Goal: Transaction & Acquisition: Download file/media

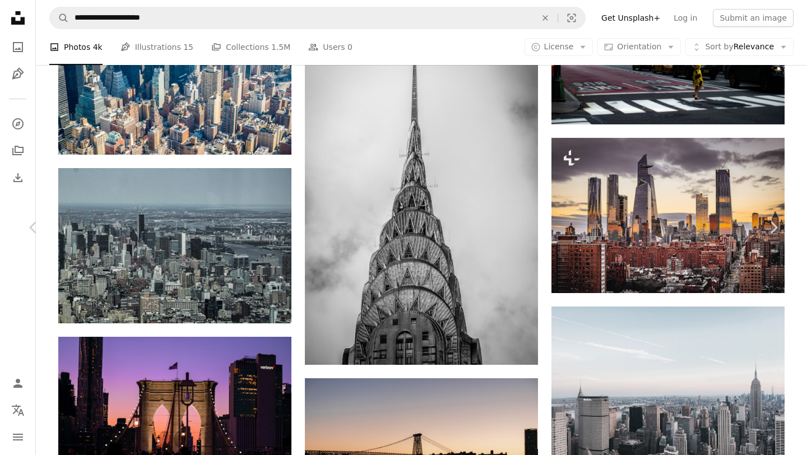
scroll to position [17643, 0]
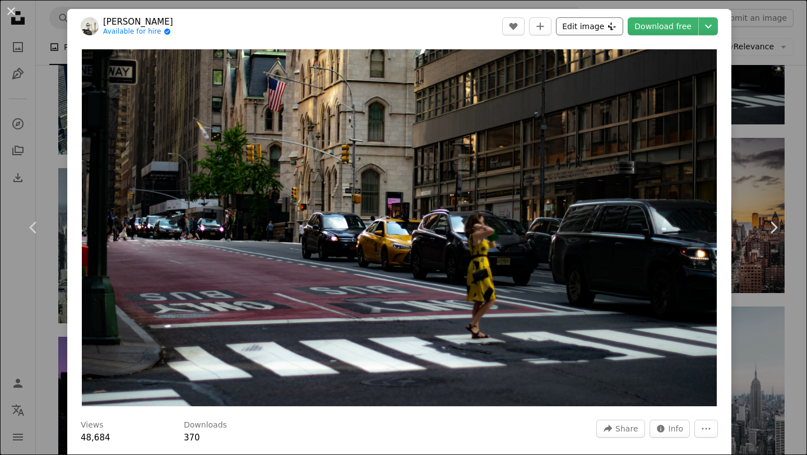
click at [577, 22] on button "Edit image Plus sign for Unsplash+" at bounding box center [589, 26] width 67 height 18
click at [595, 23] on button "Edit image Plus sign for Unsplash+" at bounding box center [589, 26] width 67 height 18
click at [664, 24] on link "Download free" at bounding box center [663, 26] width 71 height 18
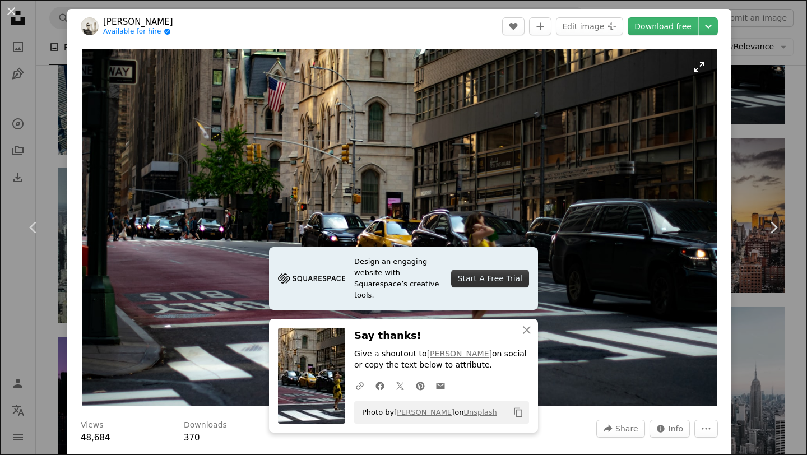
click at [693, 68] on img "Zoom in on this image" at bounding box center [399, 227] width 635 height 357
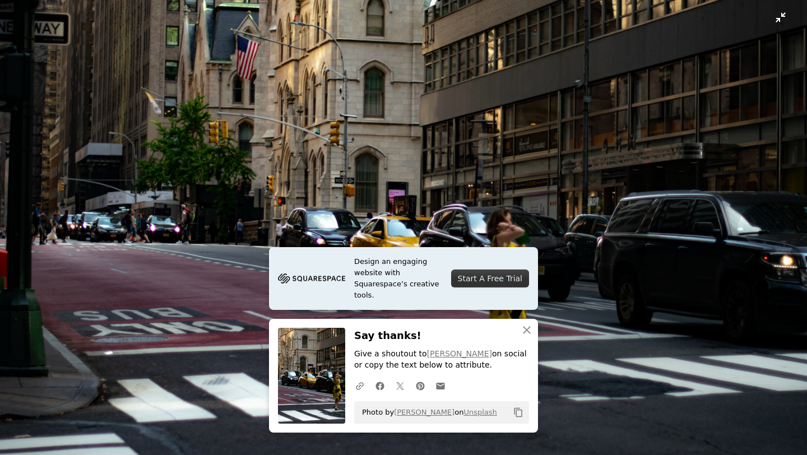
click at [773, 21] on img "Zoom out on this image" at bounding box center [403, 227] width 808 height 455
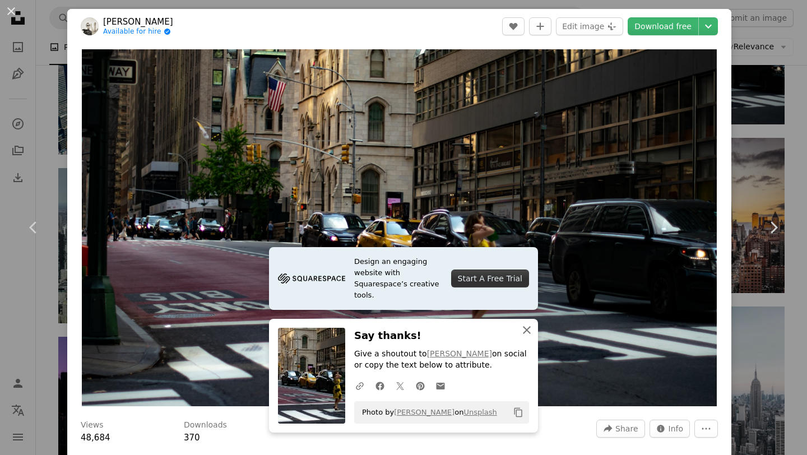
click at [524, 330] on icon "An X shape" at bounding box center [526, 329] width 13 height 13
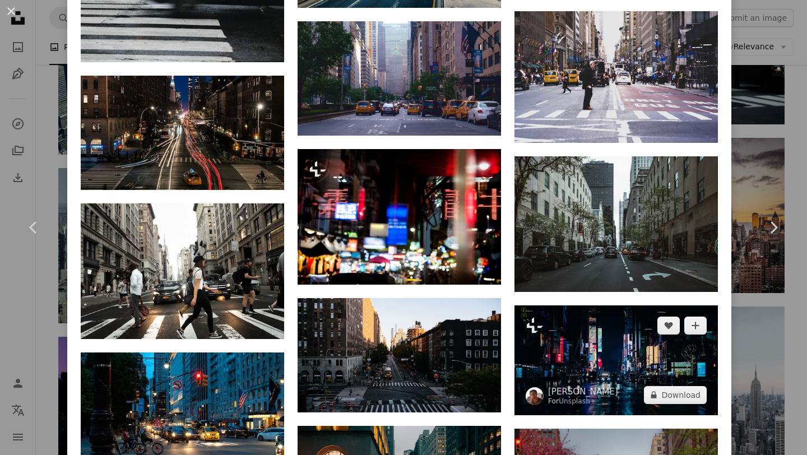
scroll to position [2524, 0]
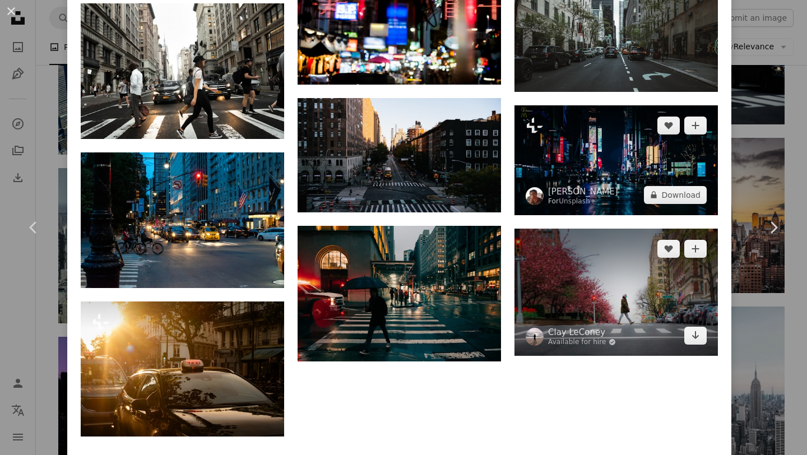
click at [601, 117] on img at bounding box center [617, 160] width 204 height 110
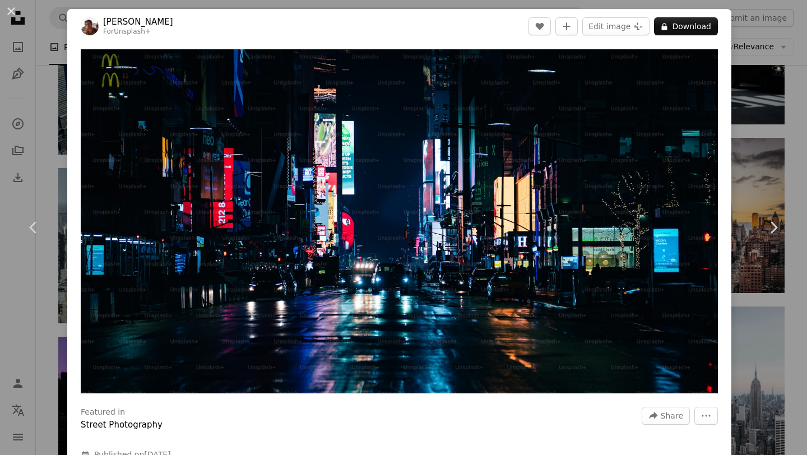
drag, startPoint x: 40, startPoint y: 104, endPoint x: 275, endPoint y: 74, distance: 236.2
click at [40, 104] on div "An X shape Chevron left Chevron right Raphael Lopes For Unsplash+ A heart A plu…" at bounding box center [403, 227] width 807 height 455
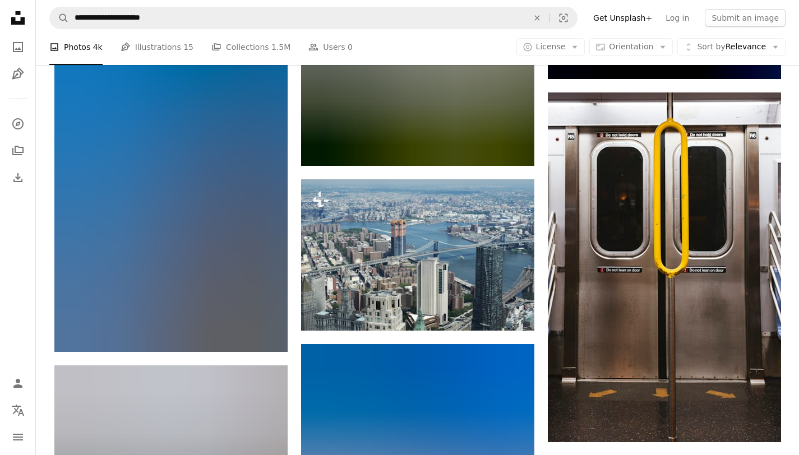
scroll to position [24642, 0]
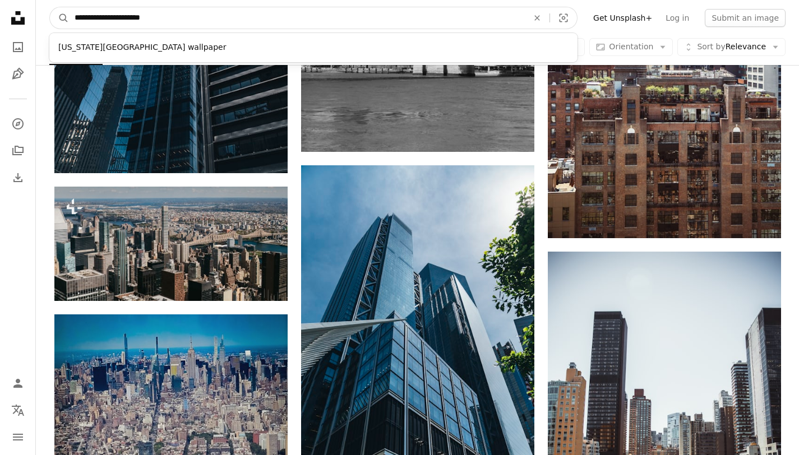
drag, startPoint x: 122, startPoint y: 16, endPoint x: 40, endPoint y: 13, distance: 81.9
click at [40, 13] on nav "**********" at bounding box center [417, 18] width 763 height 36
type input "**********"
click at [50, 7] on button "A magnifying glass" at bounding box center [59, 17] width 19 height 21
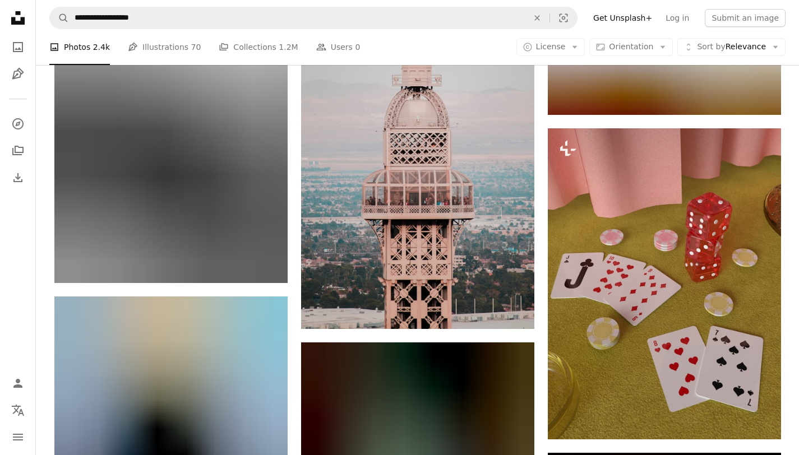
scroll to position [7202, 0]
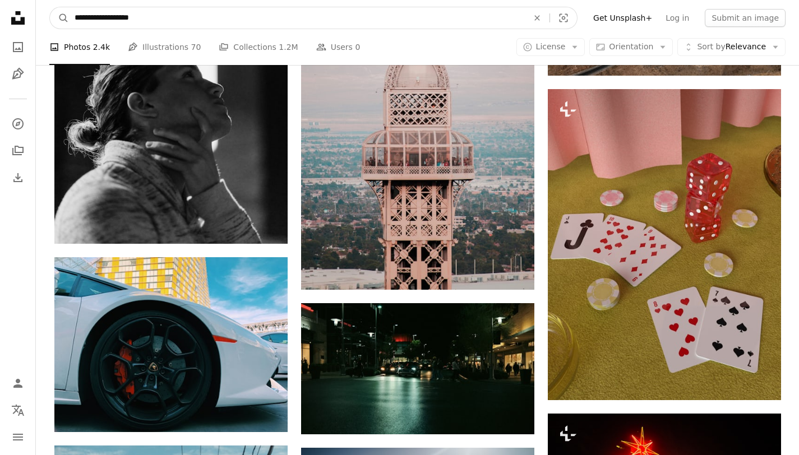
drag, startPoint x: 109, startPoint y: 17, endPoint x: 43, endPoint y: 19, distance: 65.6
click at [43, 19] on nav "**********" at bounding box center [417, 18] width 763 height 36
type input "**********"
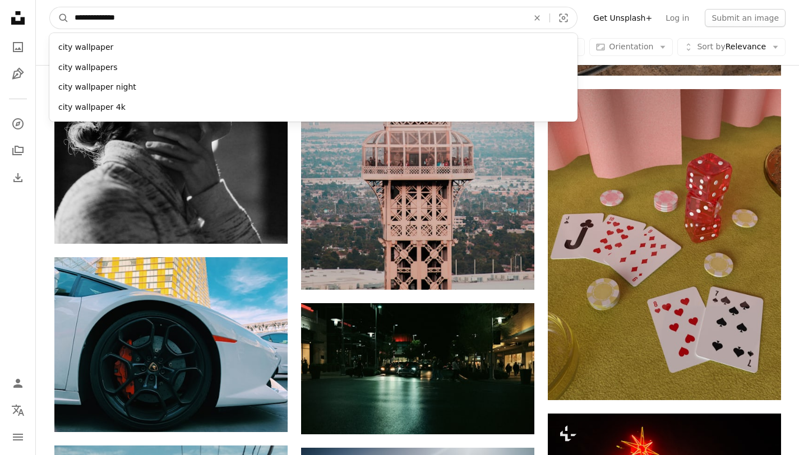
click button "A magnifying glass" at bounding box center [59, 17] width 19 height 21
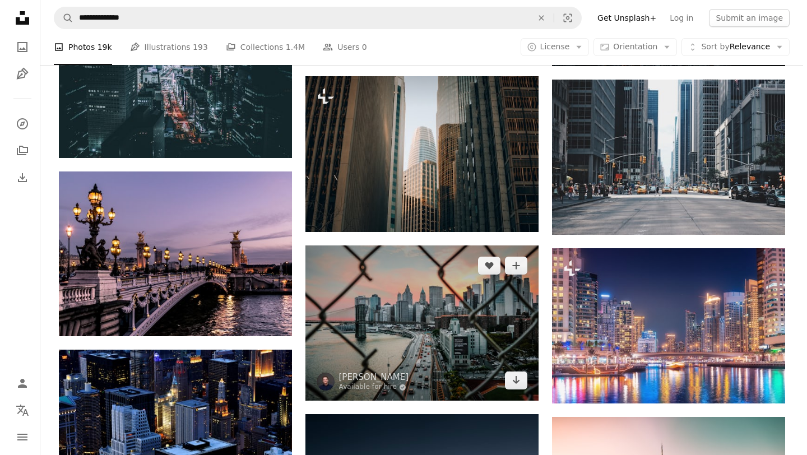
scroll to position [855, 0]
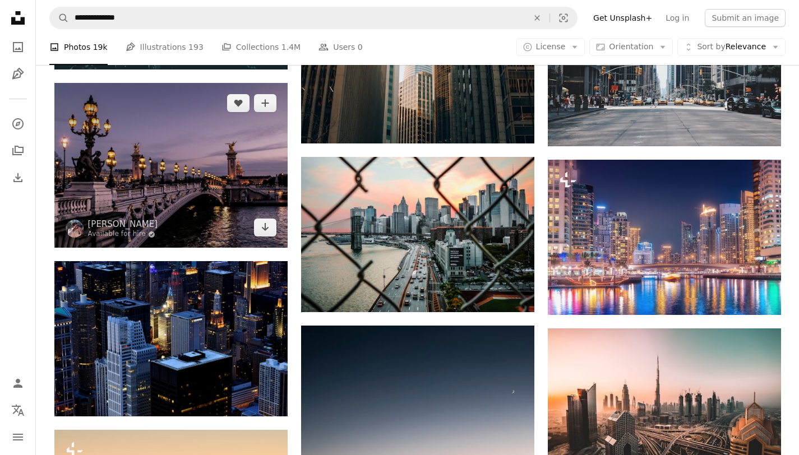
click at [204, 171] on img at bounding box center [170, 165] width 233 height 165
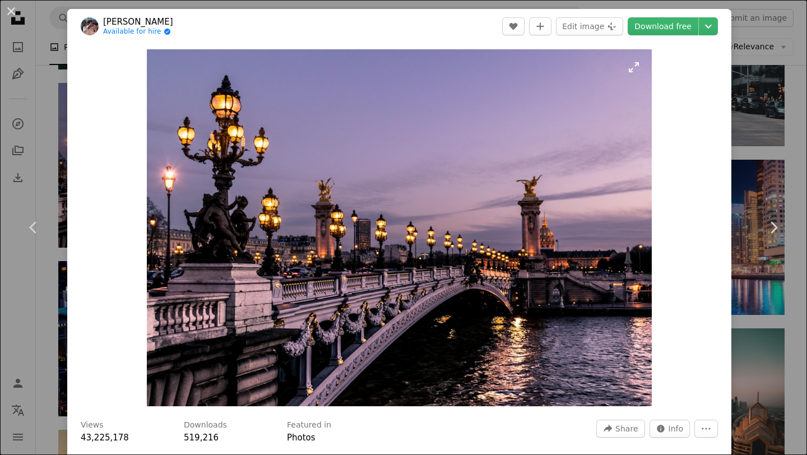
click at [626, 62] on img "Zoom in on this image" at bounding box center [399, 227] width 505 height 357
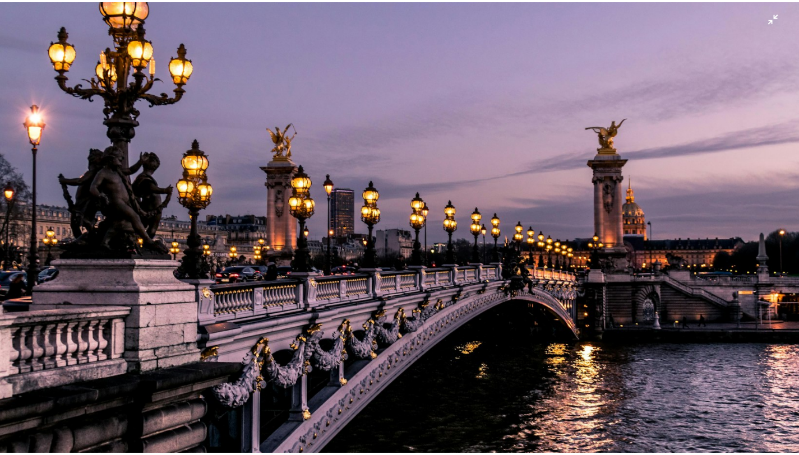
scroll to position [104, 0]
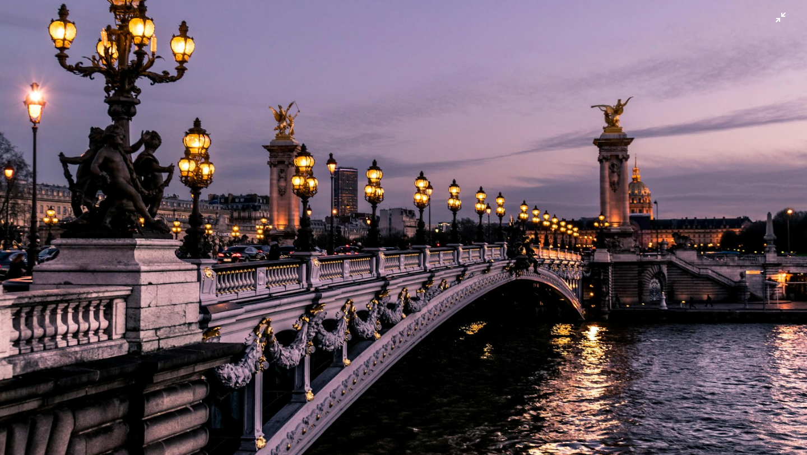
click at [771, 16] on img "Zoom out on this image" at bounding box center [403, 182] width 808 height 572
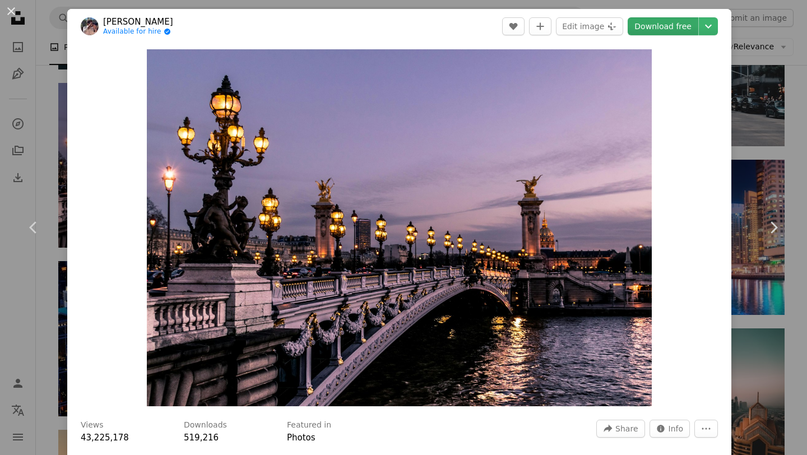
click at [667, 30] on link "Download free" at bounding box center [663, 26] width 71 height 18
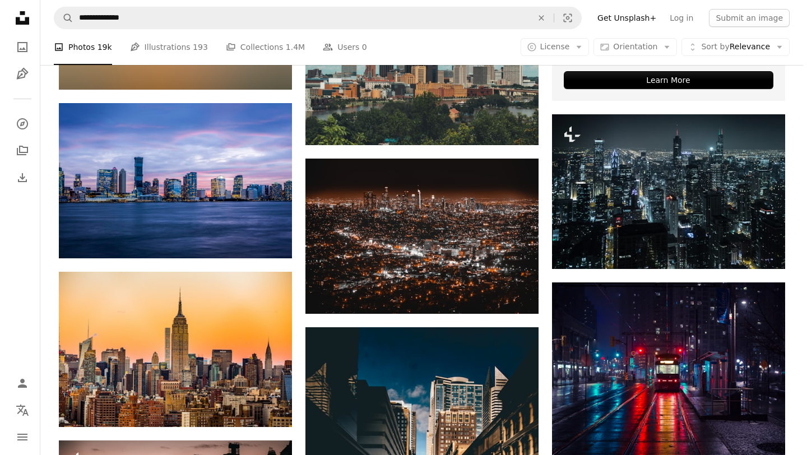
scroll to position [3337, 0]
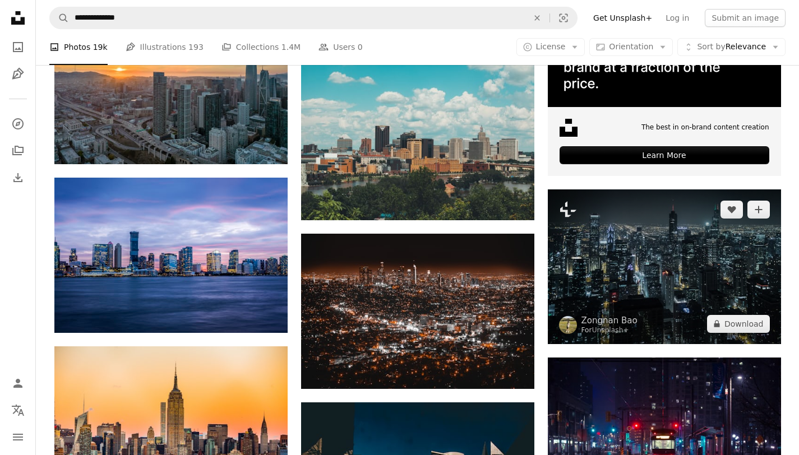
click at [668, 276] on img at bounding box center [664, 266] width 233 height 155
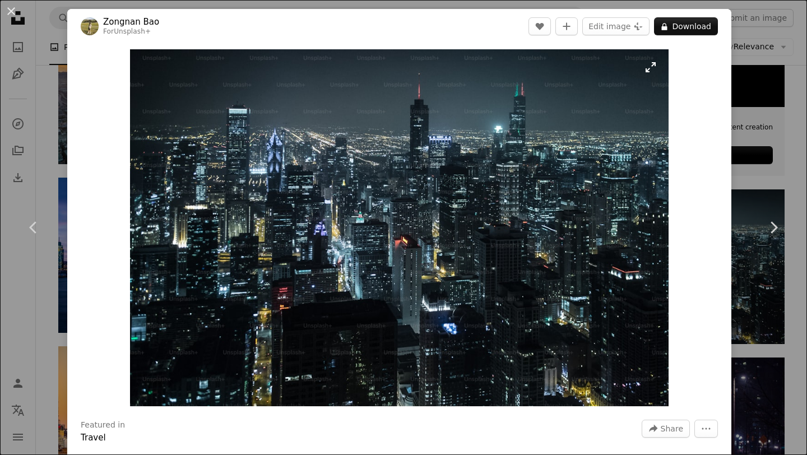
click at [647, 69] on img "Zoom in on this image" at bounding box center [399, 227] width 538 height 357
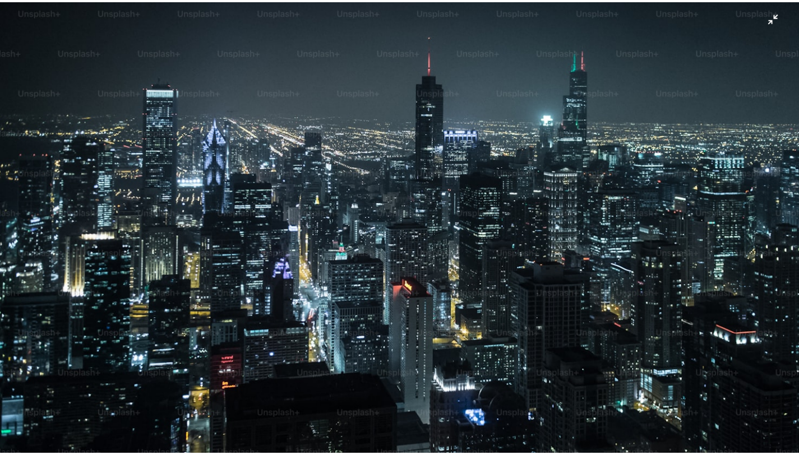
scroll to position [35, 0]
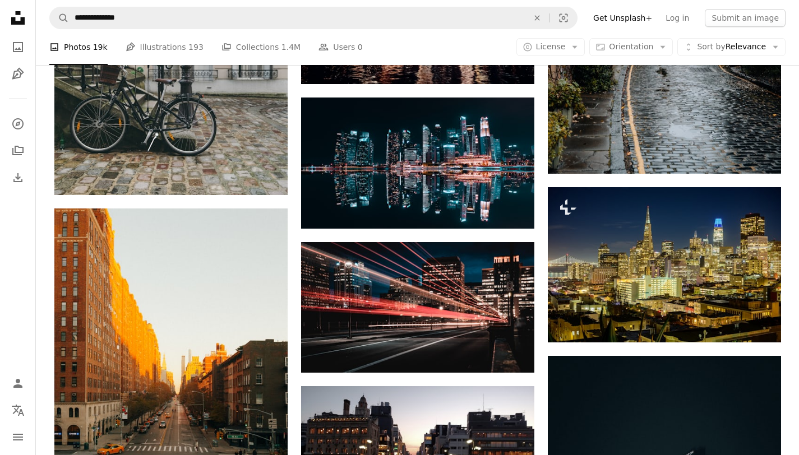
scroll to position [5687, 0]
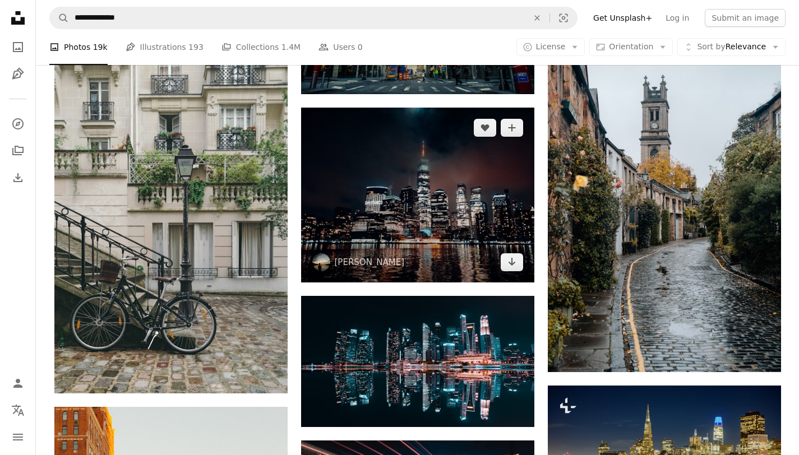
click at [405, 208] on img at bounding box center [417, 195] width 233 height 175
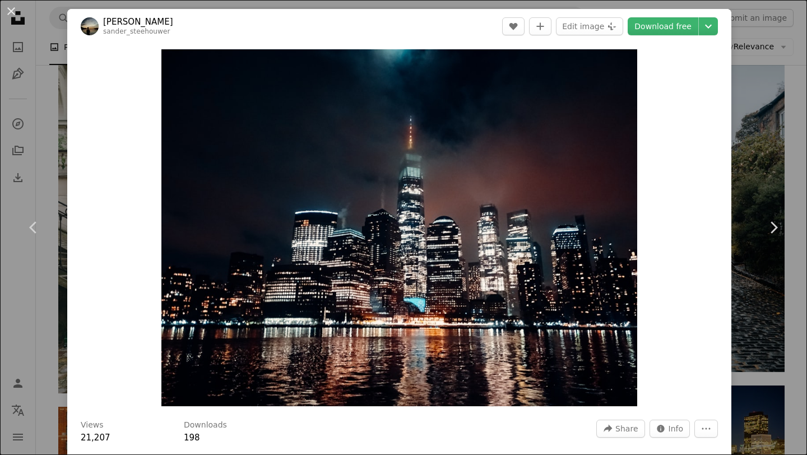
click at [30, 67] on div "An X shape Chevron left Chevron right Sander S sander_steehouwer A heart A plus…" at bounding box center [403, 227] width 807 height 455
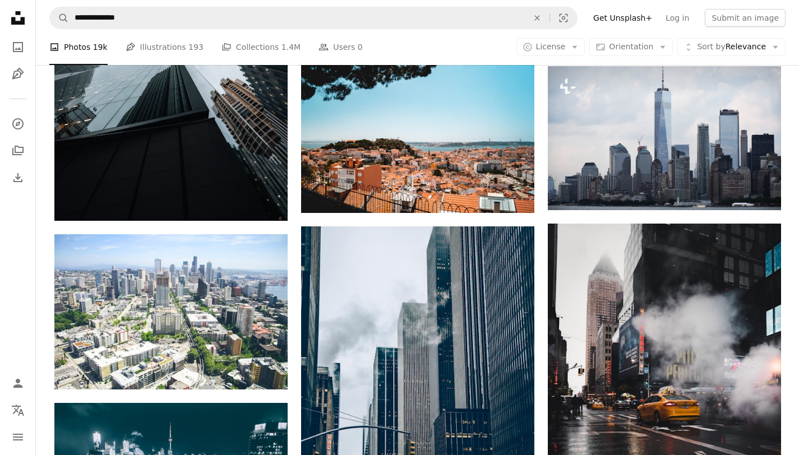
scroll to position [11367, 0]
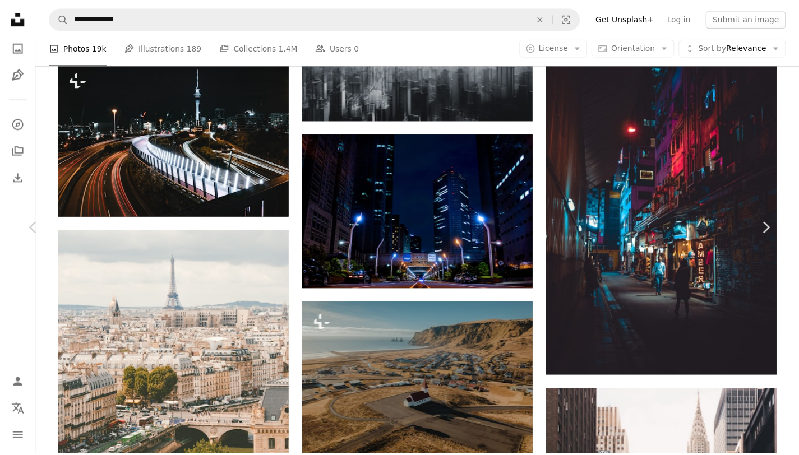
scroll to position [4649, 0]
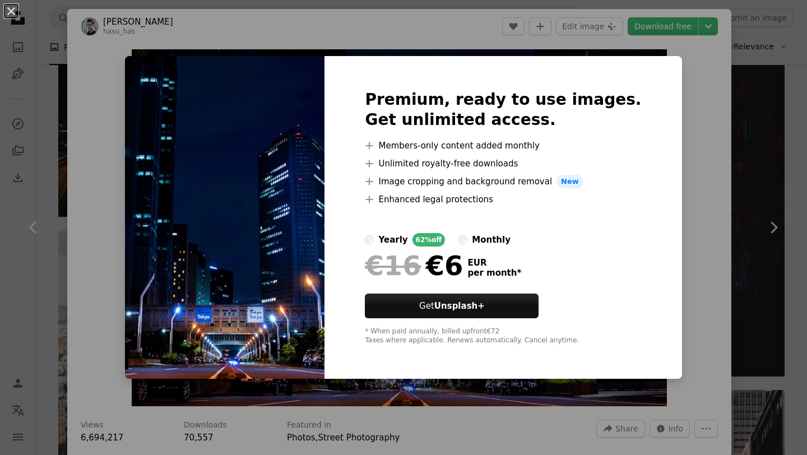
click at [694, 38] on div "An X shape Premium, ready to use images. Get unlimited access. A plus sign Memb…" at bounding box center [403, 227] width 807 height 455
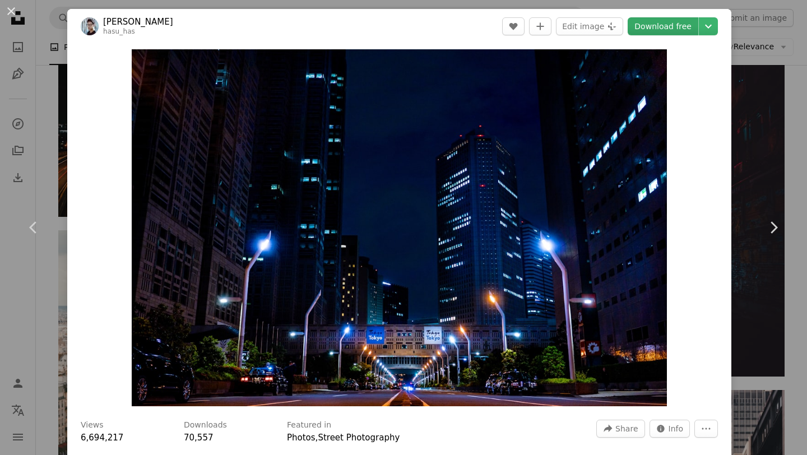
click at [668, 29] on link "Download free" at bounding box center [663, 26] width 71 height 18
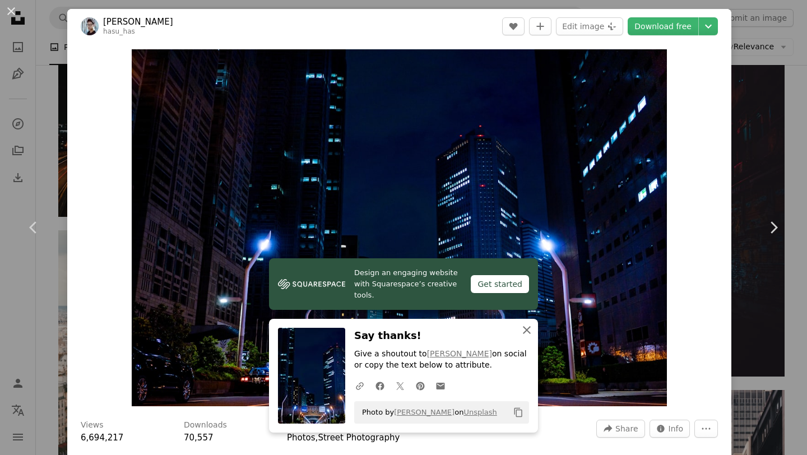
click at [523, 329] on icon "button" at bounding box center [527, 330] width 8 height 8
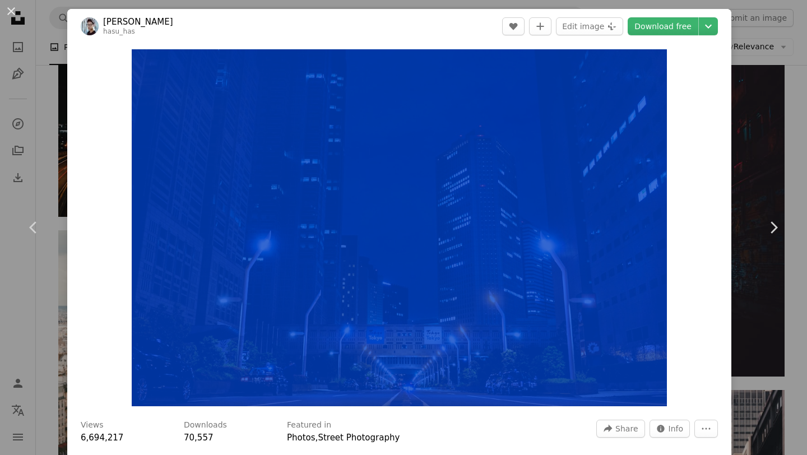
click at [520, 39] on header "[PERSON_NAME] hasu_has A heart A plus sign Edit image Plus sign for Unsplash+ D…" at bounding box center [399, 26] width 664 height 35
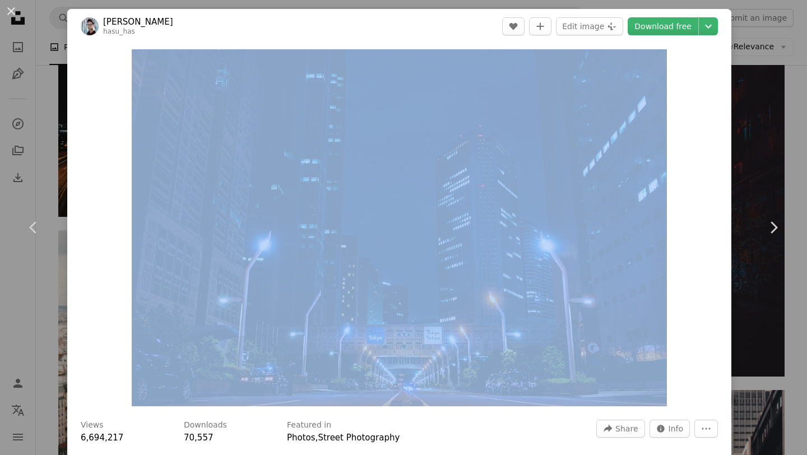
click at [29, 84] on div "An X shape Chevron left Chevron right [PERSON_NAME] hasu_has A heart A plus sig…" at bounding box center [403, 227] width 807 height 455
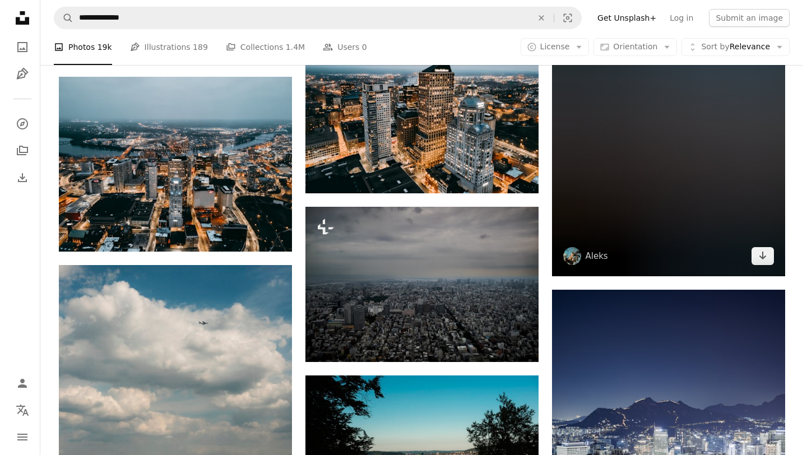
scroll to position [16760, 0]
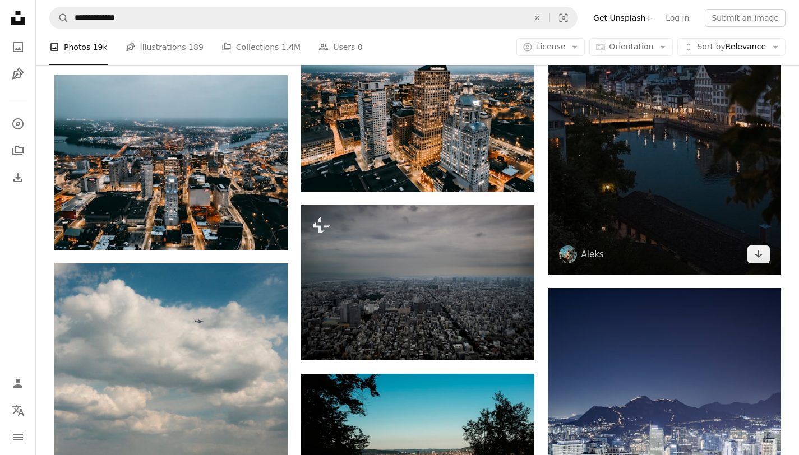
click at [671, 167] on img at bounding box center [664, 100] width 233 height 350
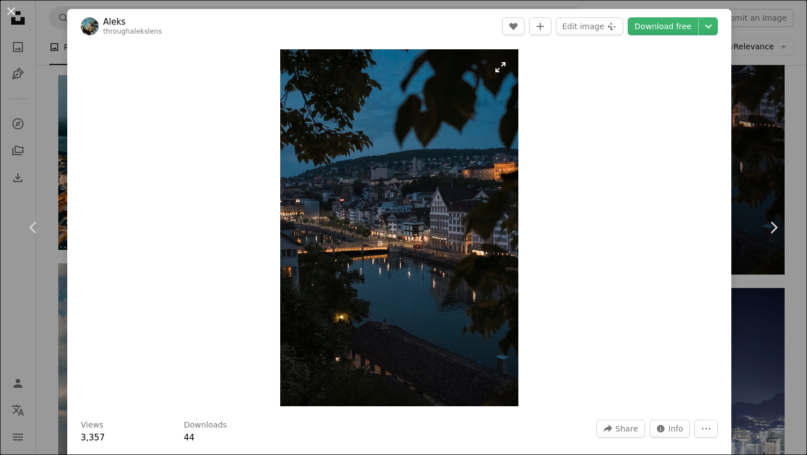
click at [442, 164] on img "Zoom in on this image" at bounding box center [399, 227] width 238 height 357
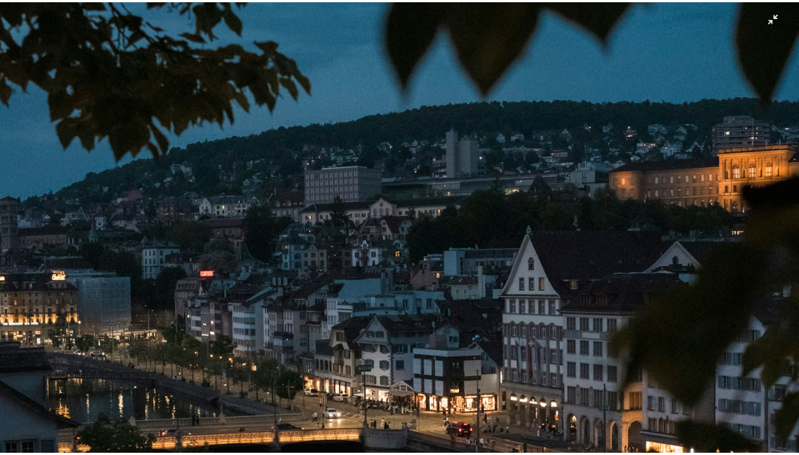
scroll to position [292, 0]
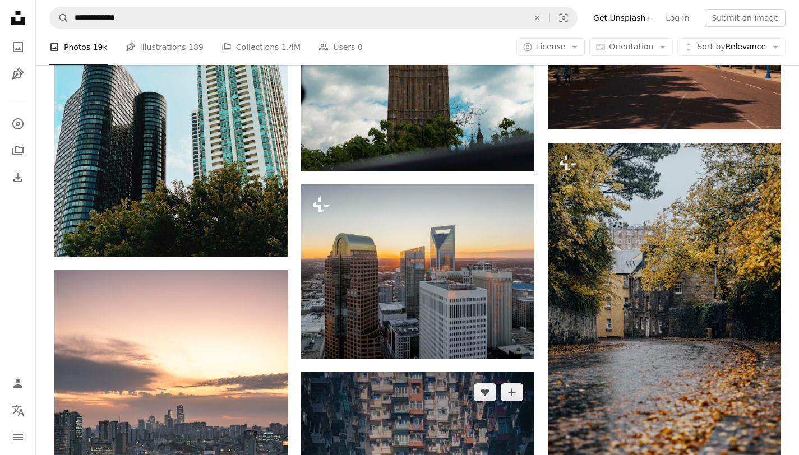
scroll to position [18825, 0]
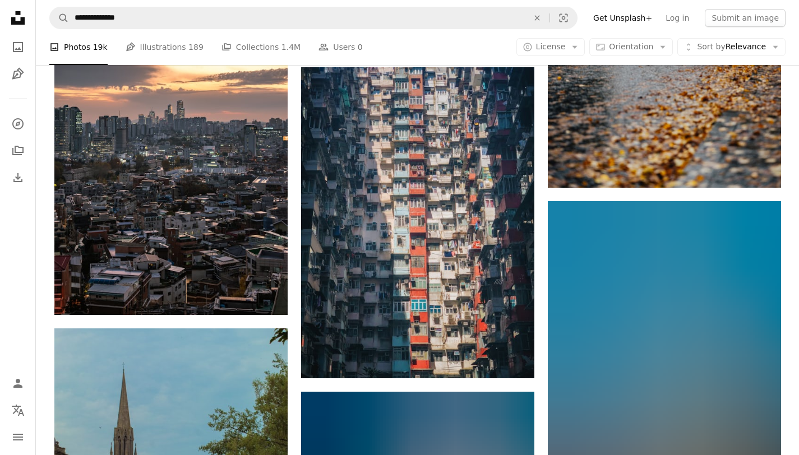
drag, startPoint x: 455, startPoint y: 70, endPoint x: 269, endPoint y: 1, distance: 198.0
